Goal: Check status: Check status

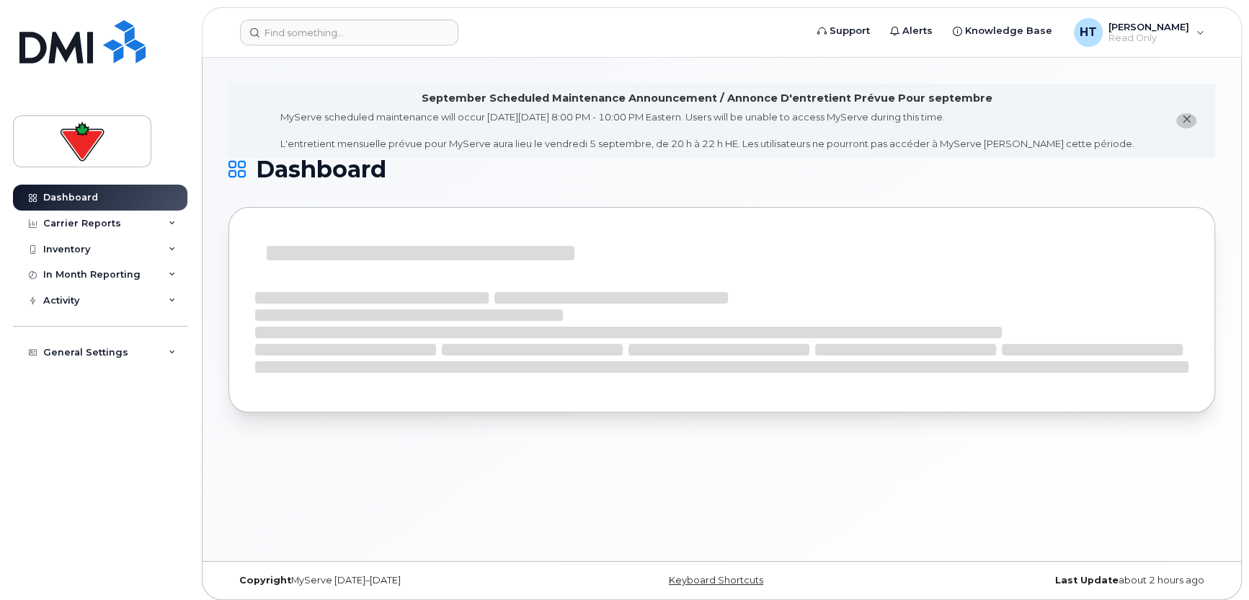
click at [495, 466] on div "September Scheduled Maintenance Announcement / Annonce D'entretient Prévue Pour…" at bounding box center [722, 309] width 1038 height 503
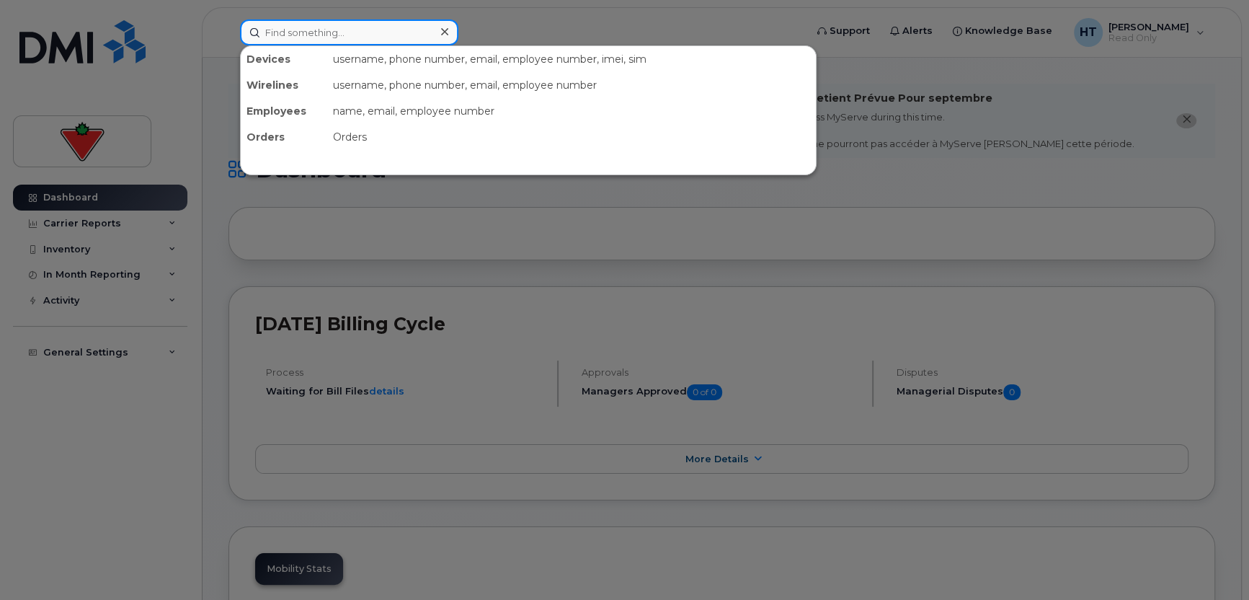
click at [394, 37] on input at bounding box center [349, 32] width 218 height 26
click at [326, 35] on input at bounding box center [349, 32] width 218 height 26
paste input "4374523448"
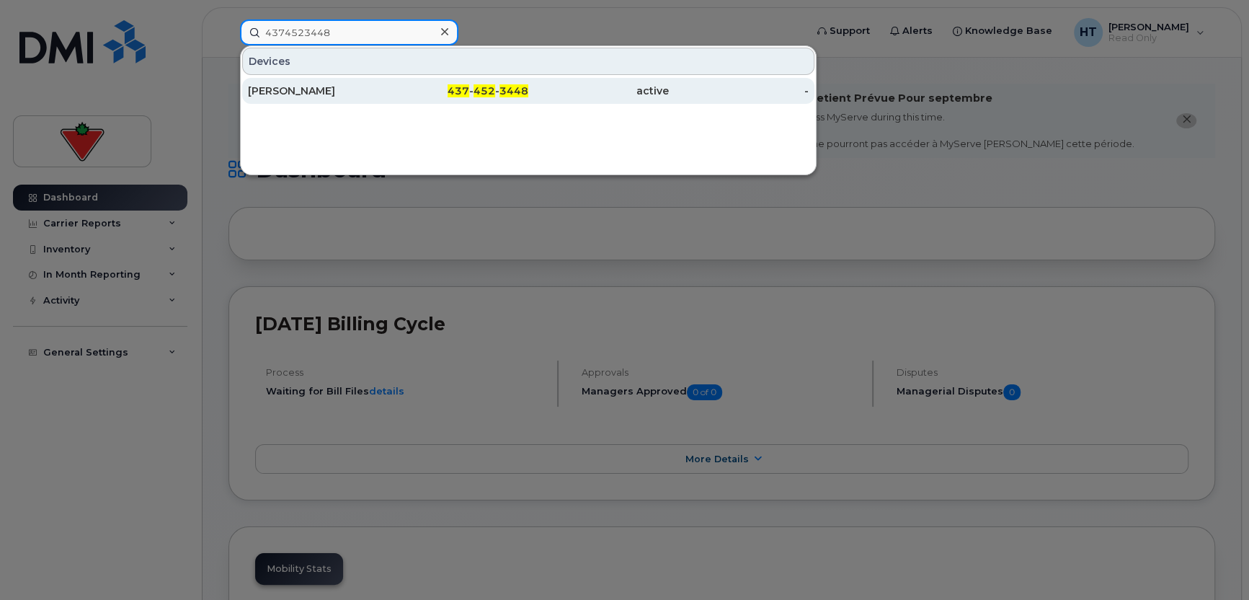
type input "4374523448"
click at [324, 86] on div "[PERSON_NAME]" at bounding box center [318, 91] width 141 height 14
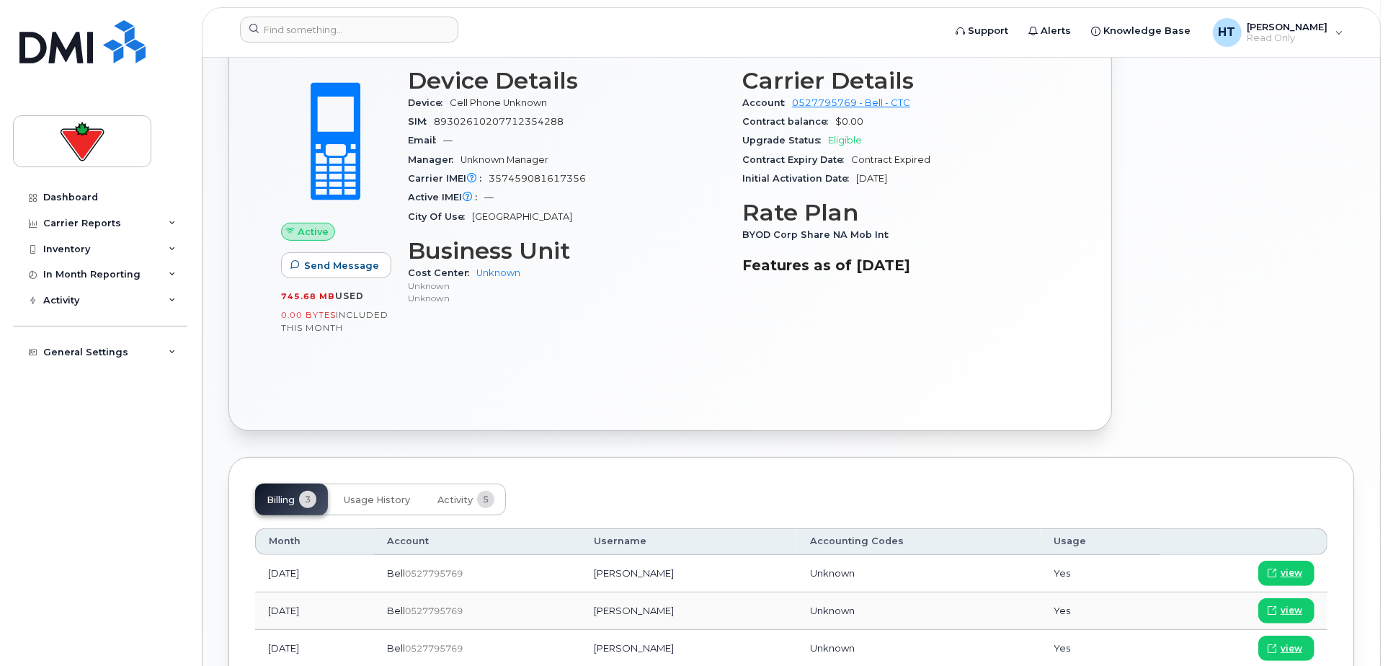
scroll to position [400, 0]
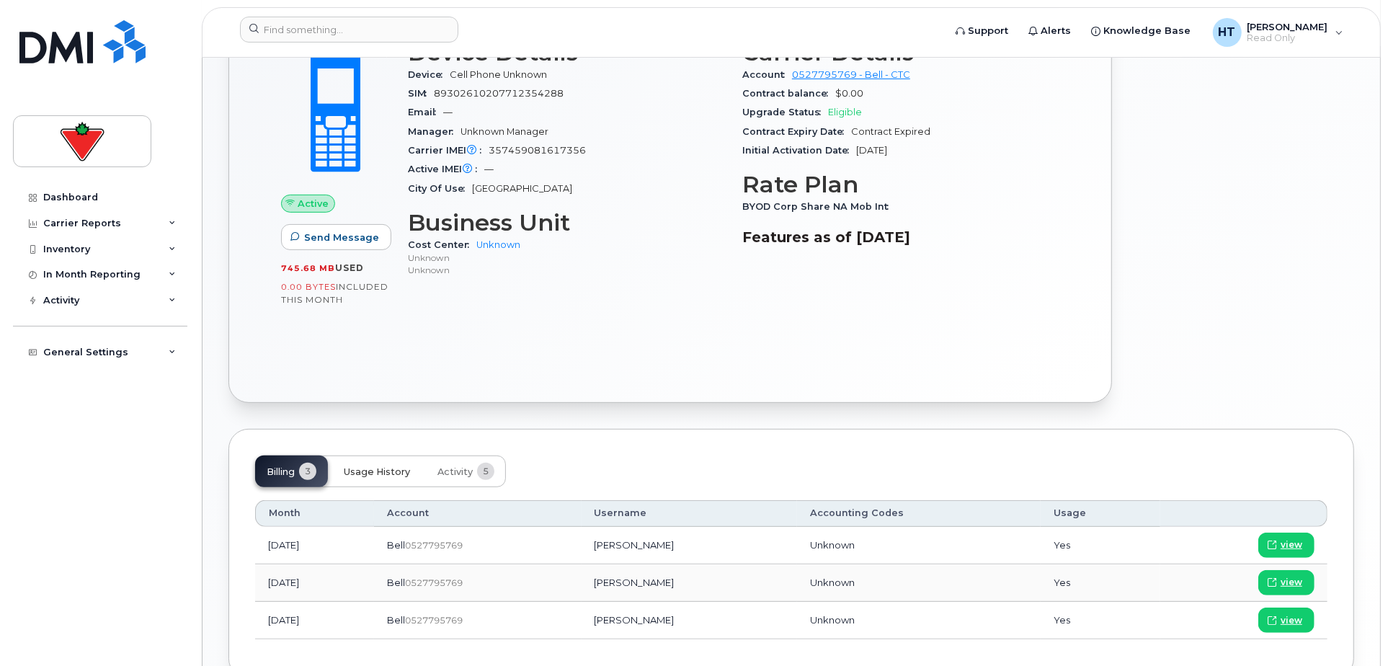
click at [386, 463] on button "Usage History" at bounding box center [376, 471] width 89 height 32
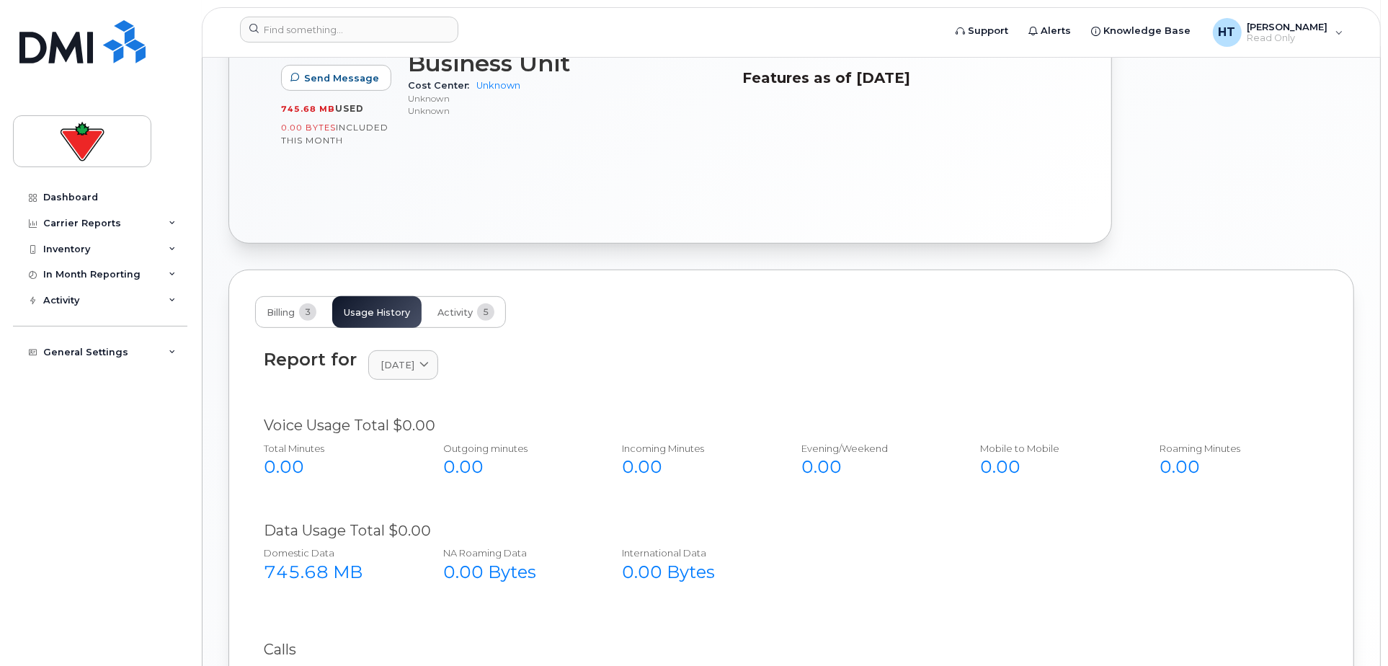
scroll to position [560, 0]
click at [445, 306] on span "Activity" at bounding box center [454, 312] width 35 height 12
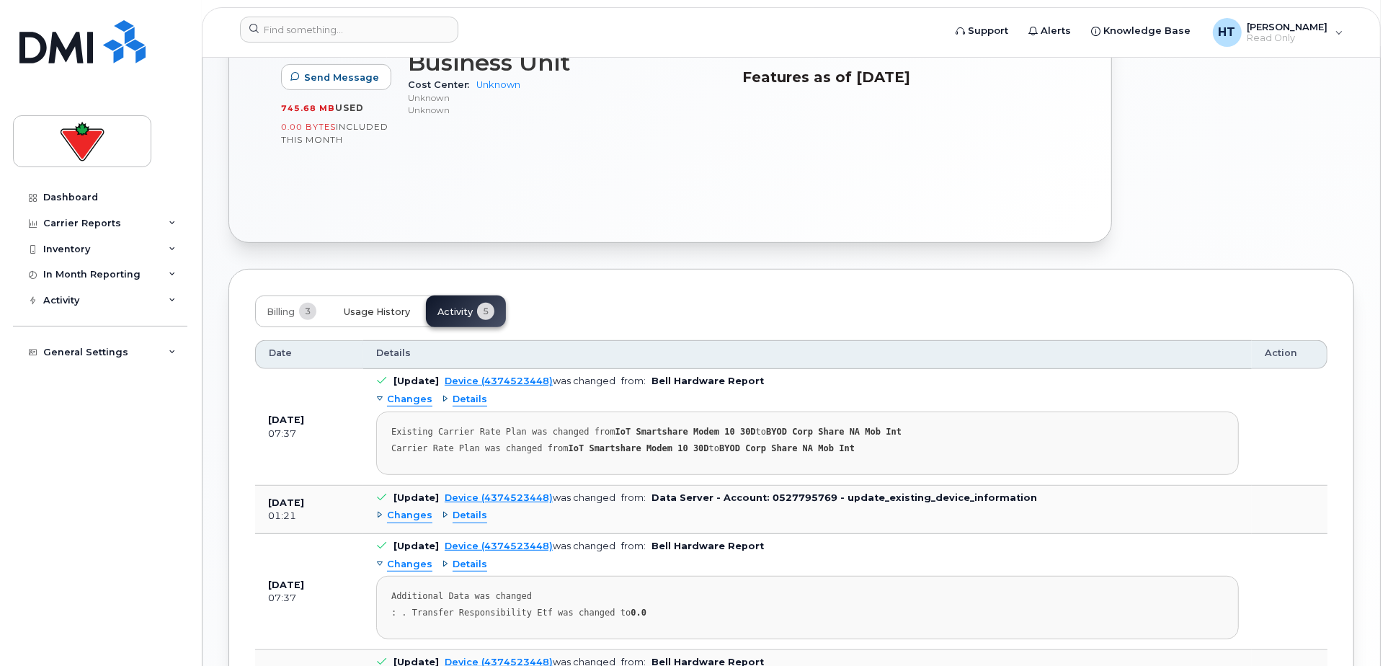
click at [373, 306] on span "Usage History" at bounding box center [377, 312] width 66 height 12
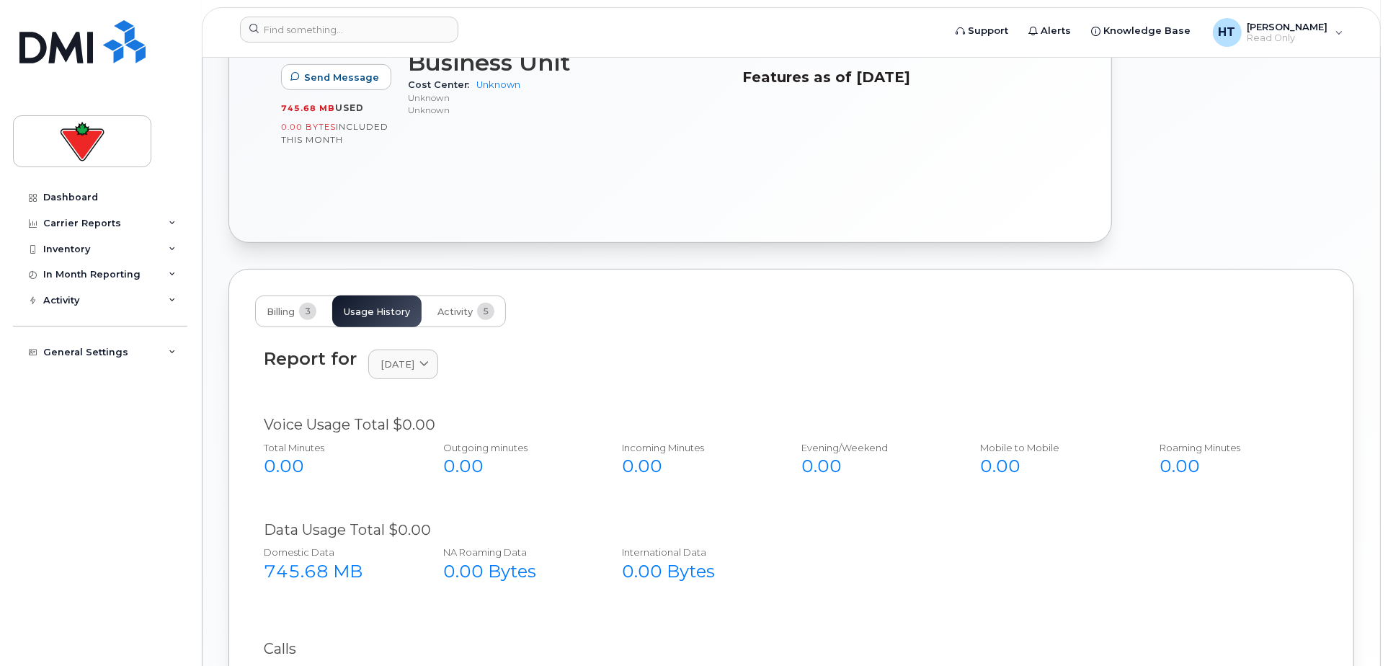
scroll to position [734, 0]
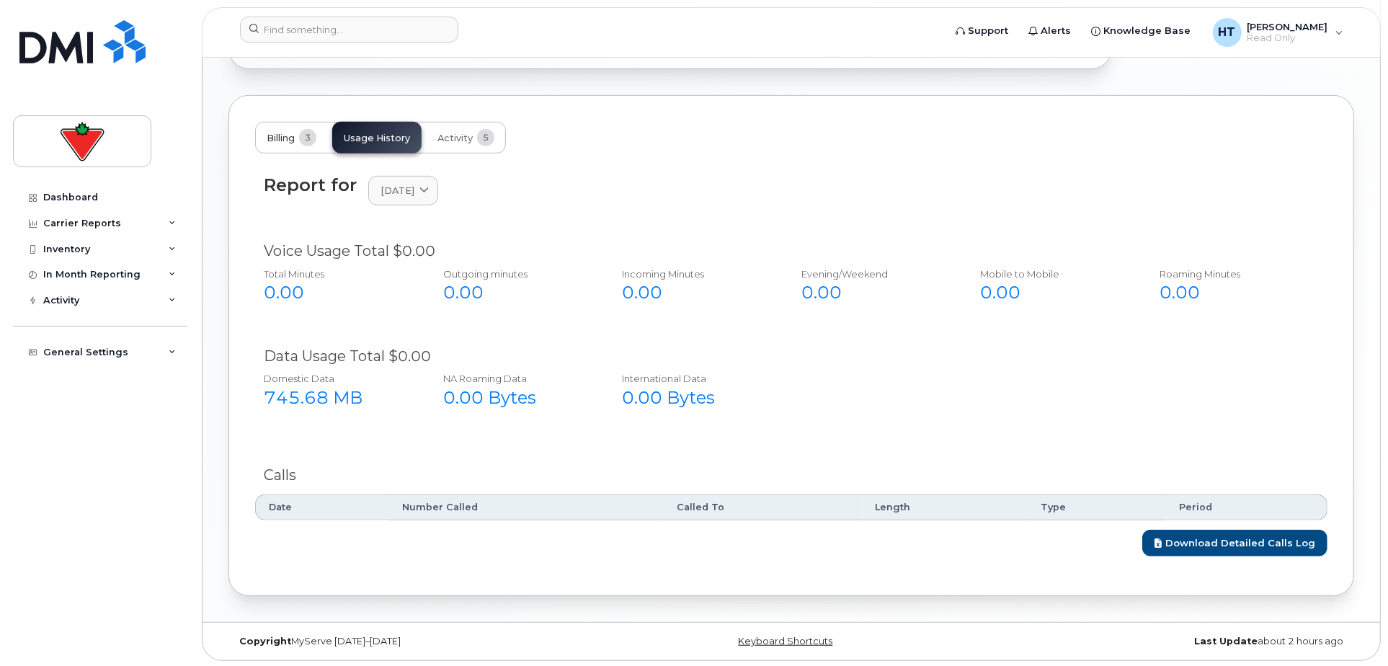
click at [284, 135] on span "Billing" at bounding box center [281, 139] width 28 height 12
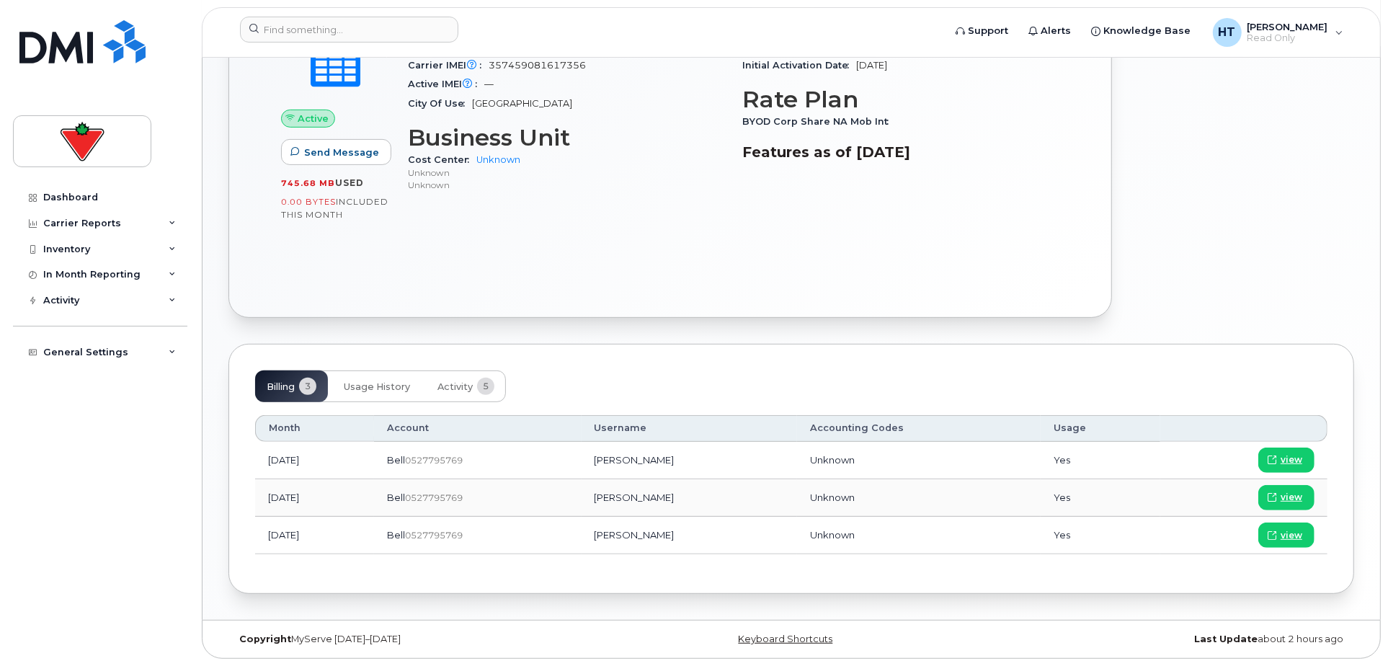
scroll to position [483, 0]
click at [1293, 455] on span "view" at bounding box center [1292, 461] width 22 height 13
